Goal: Task Accomplishment & Management: Manage account settings

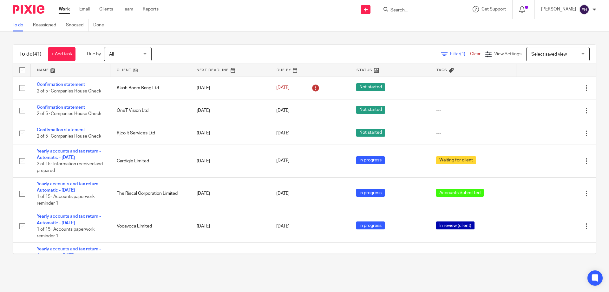
click at [408, 10] on input "Search" at bounding box center [418, 11] width 57 height 6
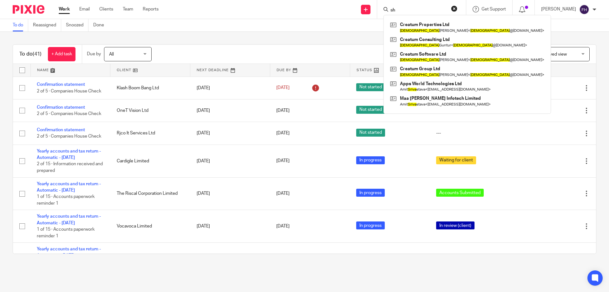
type input "s"
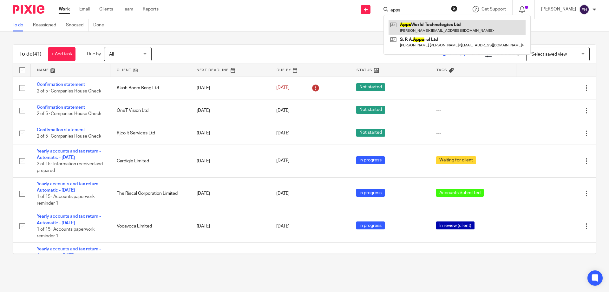
click at [421, 26] on link at bounding box center [457, 27] width 137 height 15
click at [427, 9] on input "apps" at bounding box center [418, 11] width 57 height 6
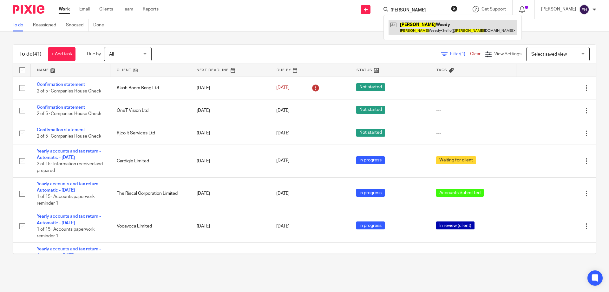
click at [423, 29] on link at bounding box center [453, 27] width 128 height 15
click at [424, 10] on input "brogan" at bounding box center [418, 11] width 57 height 6
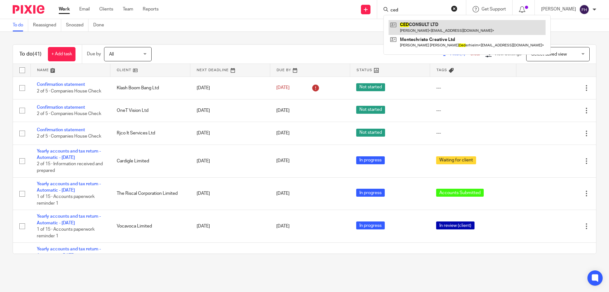
click at [429, 30] on link at bounding box center [467, 27] width 157 height 15
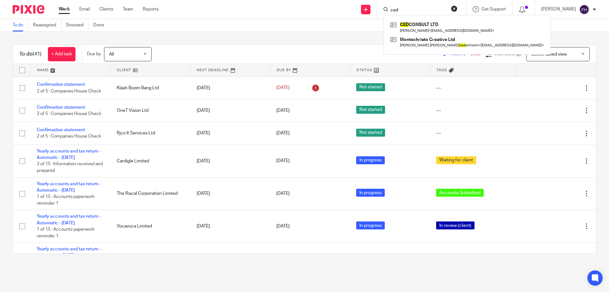
click at [420, 10] on input "ced" at bounding box center [418, 11] width 57 height 6
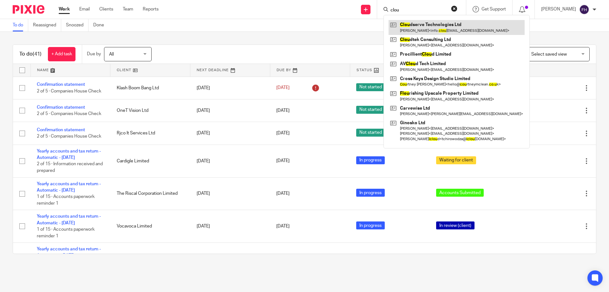
click at [421, 24] on link at bounding box center [457, 27] width 136 height 15
click at [421, 10] on input "clou" at bounding box center [418, 11] width 57 height 6
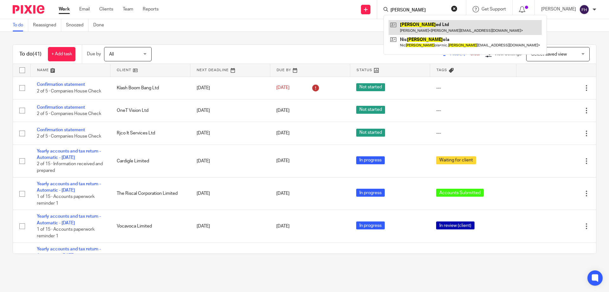
click at [421, 25] on link at bounding box center [465, 27] width 153 height 15
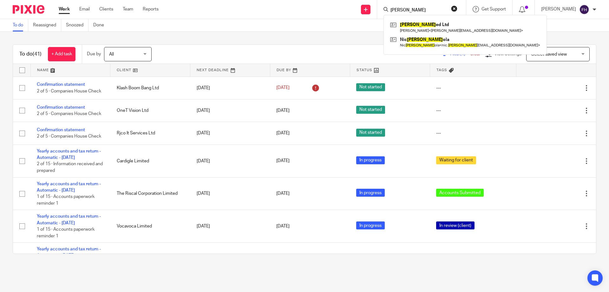
click at [422, 10] on input "cropp" at bounding box center [418, 11] width 57 height 6
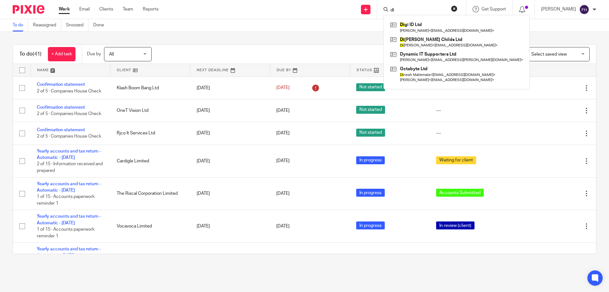
type input "d"
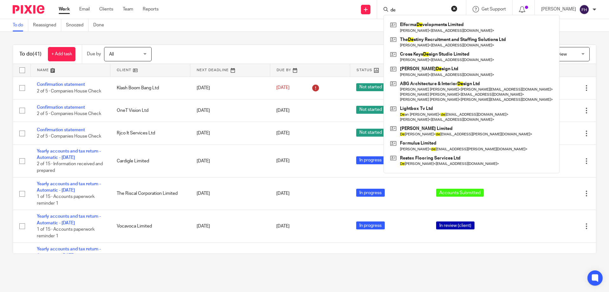
type input "d"
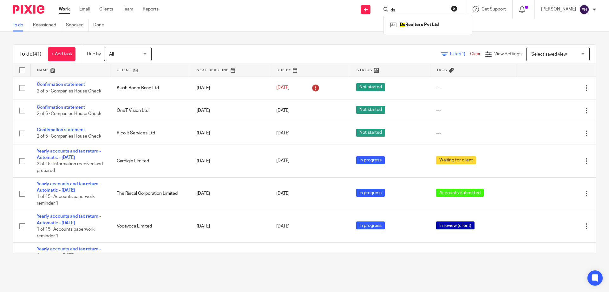
type input "d"
click at [415, 10] on input "Search" at bounding box center [418, 11] width 57 height 6
type input "erno"
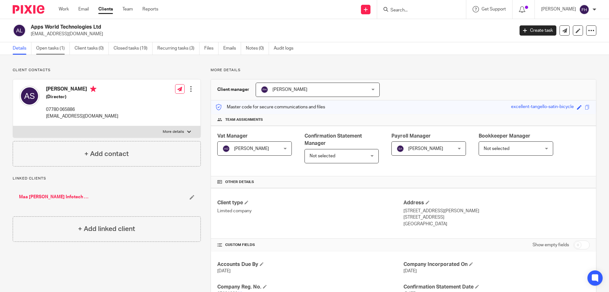
click at [59, 50] on link "Open tasks (1)" at bounding box center [53, 48] width 34 height 12
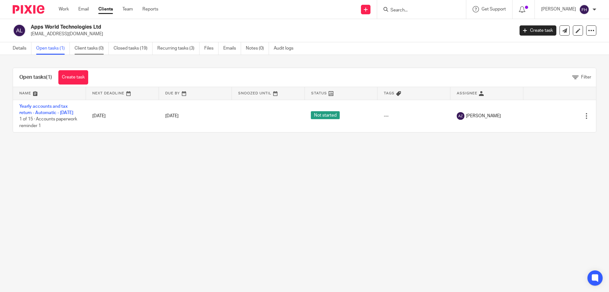
click at [99, 47] on link "Client tasks (0)" at bounding box center [92, 48] width 34 height 12
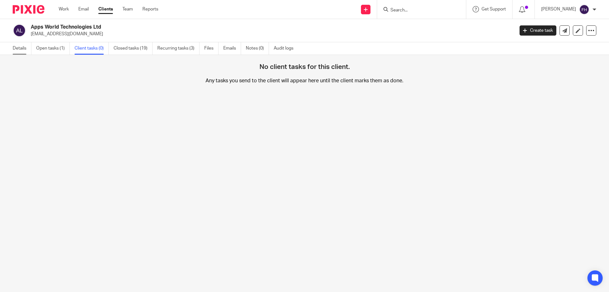
click at [18, 49] on link "Details" at bounding box center [22, 48] width 19 height 12
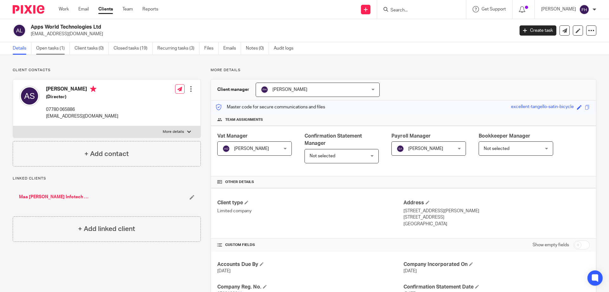
click at [53, 53] on link "Open tasks (1)" at bounding box center [53, 48] width 34 height 12
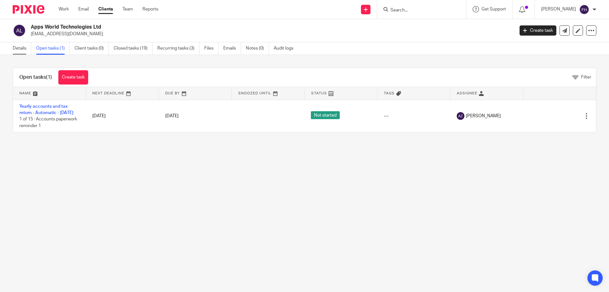
click at [19, 49] on link "Details" at bounding box center [22, 48] width 19 height 12
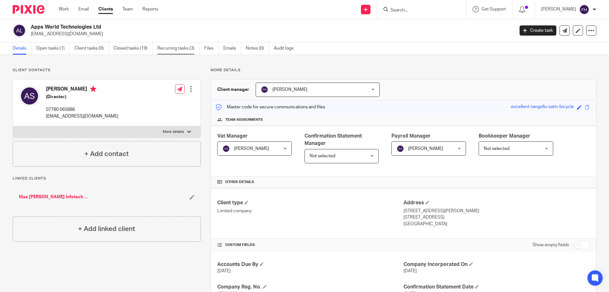
click at [183, 48] on link "Recurring tasks (3)" at bounding box center [178, 48] width 42 height 12
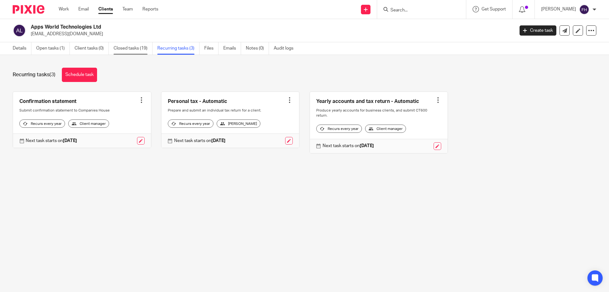
click at [141, 48] on link "Closed tasks (19)" at bounding box center [133, 48] width 39 height 12
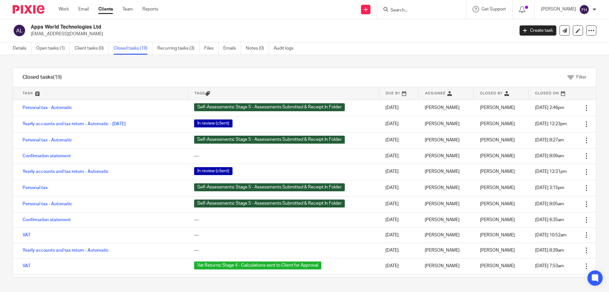
click at [408, 10] on input "Search" at bounding box center [418, 11] width 57 height 6
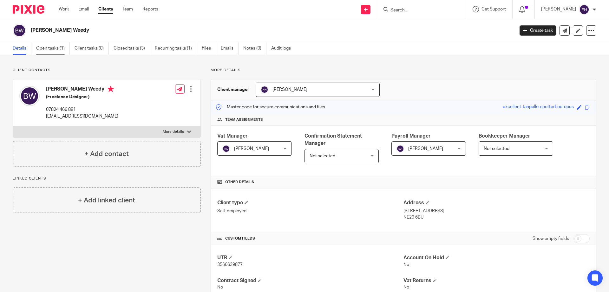
click at [54, 48] on link "Open tasks (1)" at bounding box center [53, 48] width 34 height 12
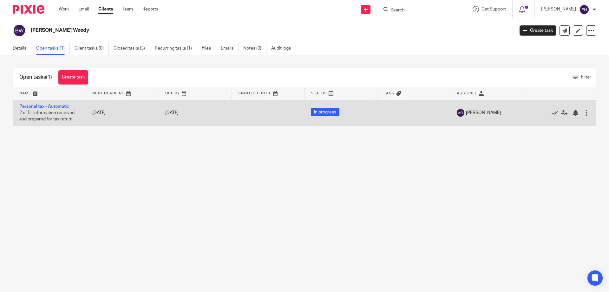
click at [60, 104] on link "Personal tax - Automatic" at bounding box center [44, 106] width 50 height 4
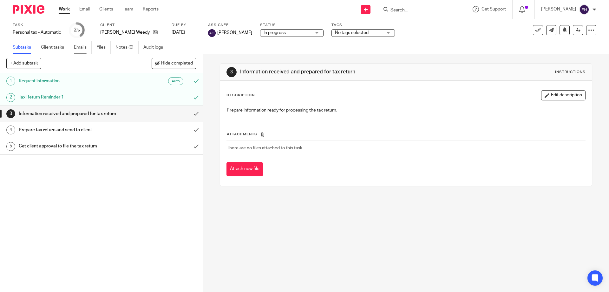
click at [83, 47] on link "Emails" at bounding box center [83, 47] width 18 height 12
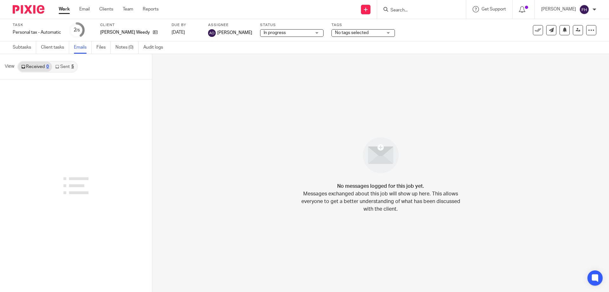
click at [61, 65] on link "Sent 5" at bounding box center [64, 67] width 25 height 10
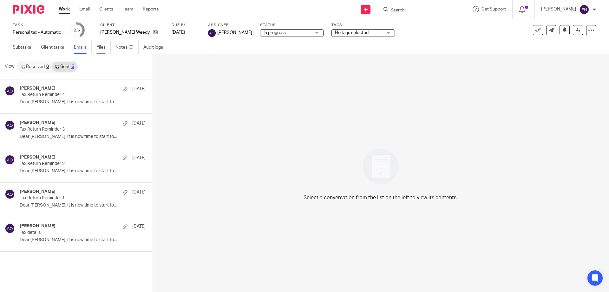
click at [101, 47] on link "Files" at bounding box center [103, 47] width 14 height 12
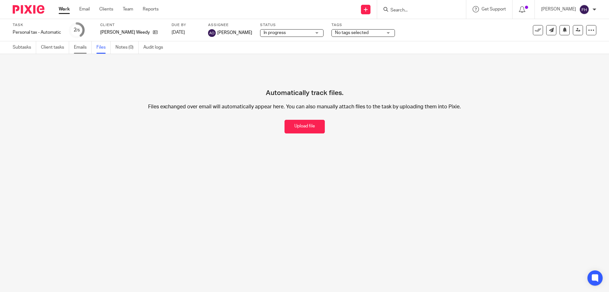
click at [80, 49] on link "Emails" at bounding box center [83, 47] width 18 height 12
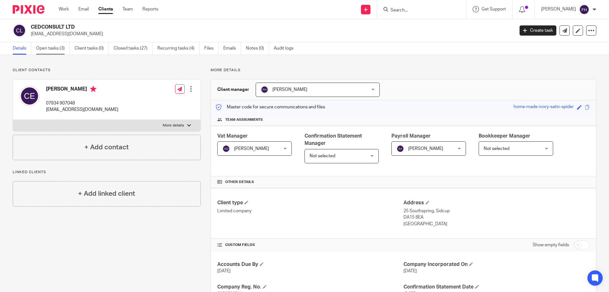
click at [63, 50] on link "Open tasks (3)" at bounding box center [53, 48] width 34 height 12
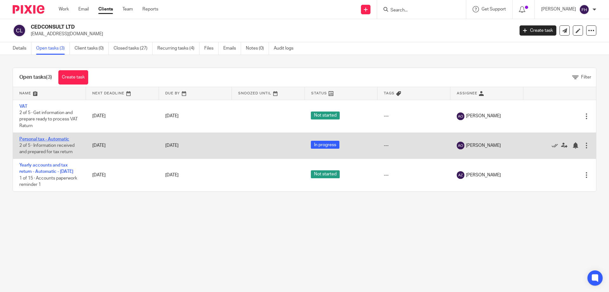
click at [64, 140] on link "Personal tax - Automatic" at bounding box center [44, 139] width 50 height 4
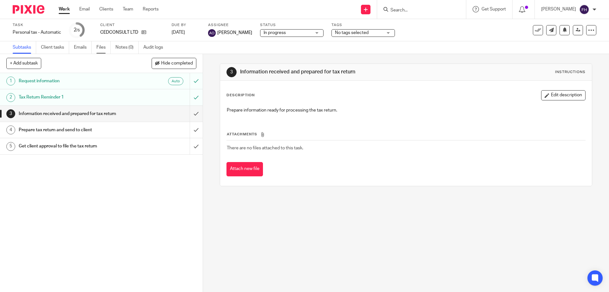
click at [100, 49] on link "Files" at bounding box center [103, 47] width 14 height 12
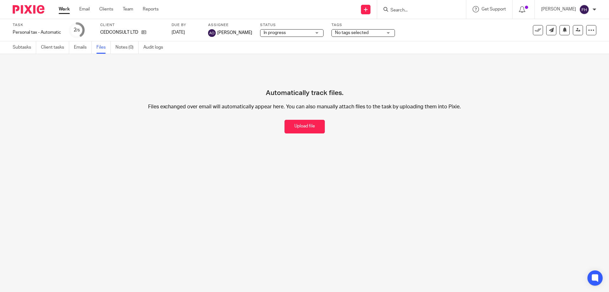
click at [80, 49] on link "Emails" at bounding box center [83, 47] width 18 height 12
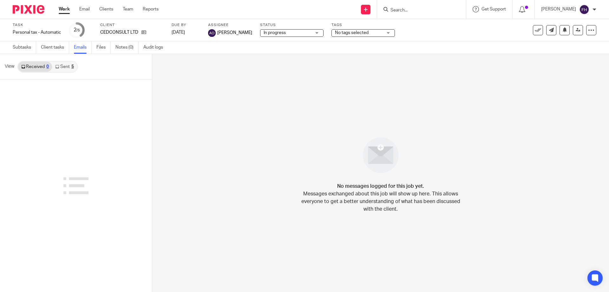
click at [62, 68] on link "Sent 5" at bounding box center [64, 67] width 25 height 10
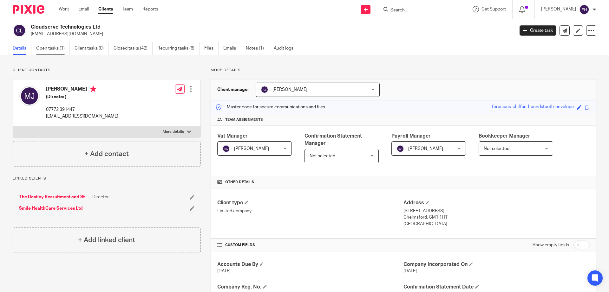
click at [53, 47] on link "Open tasks (1)" at bounding box center [53, 48] width 34 height 12
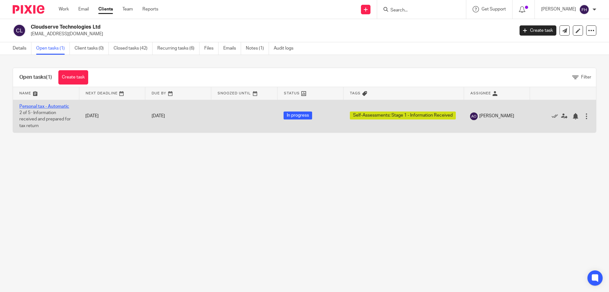
click at [54, 108] on link "Personal tax - Automatic" at bounding box center [44, 106] width 50 height 4
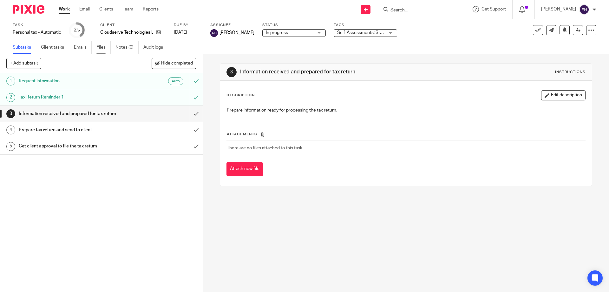
click at [100, 45] on link "Files" at bounding box center [103, 47] width 14 height 12
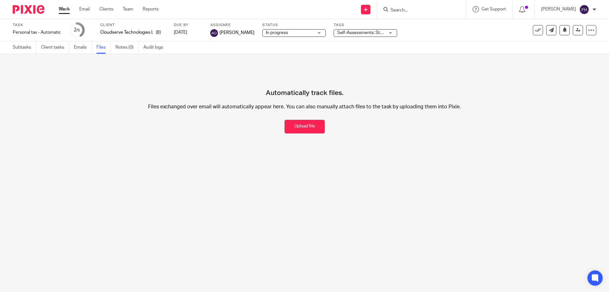
click at [79, 47] on link "Emails" at bounding box center [83, 47] width 18 height 12
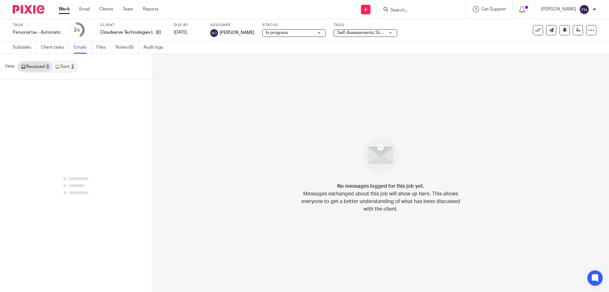
click at [58, 69] on link "Sent 2" at bounding box center [64, 67] width 25 height 10
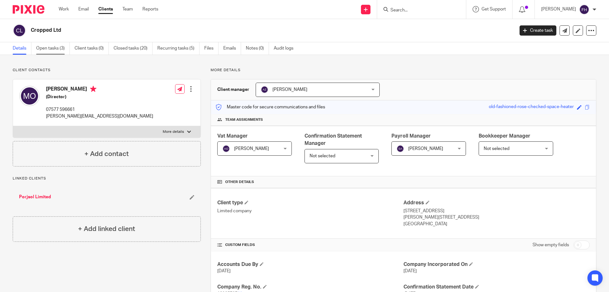
click at [52, 47] on link "Open tasks (3)" at bounding box center [53, 48] width 34 height 12
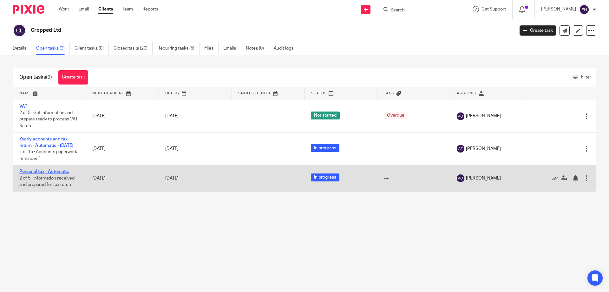
click at [51, 174] on link "Personal tax - Automatic" at bounding box center [44, 171] width 50 height 4
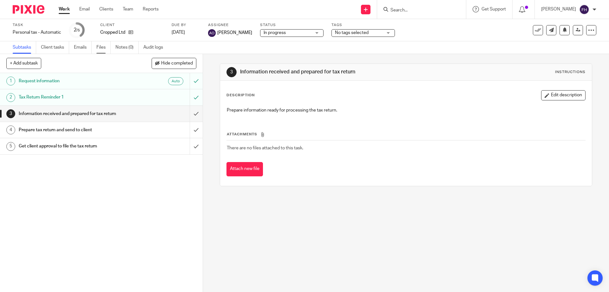
click at [104, 46] on link "Files" at bounding box center [103, 47] width 14 height 12
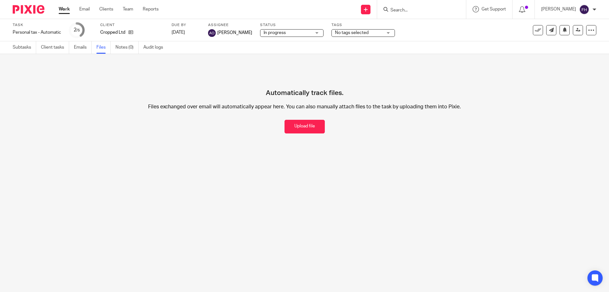
click at [79, 47] on link "Emails" at bounding box center [83, 47] width 18 height 12
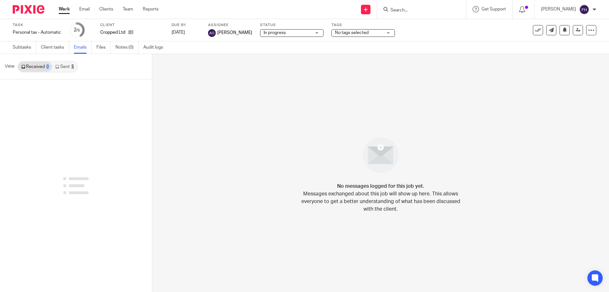
click at [57, 66] on icon at bounding box center [57, 67] width 4 height 4
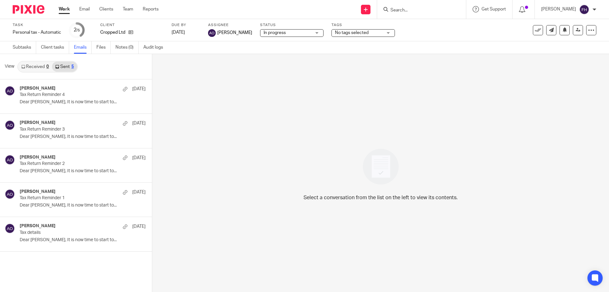
click at [194, 156] on div "Select a conversation from the list on the left to view its contents." at bounding box center [380, 173] width 457 height 238
